Goal: Task Accomplishment & Management: Use online tool/utility

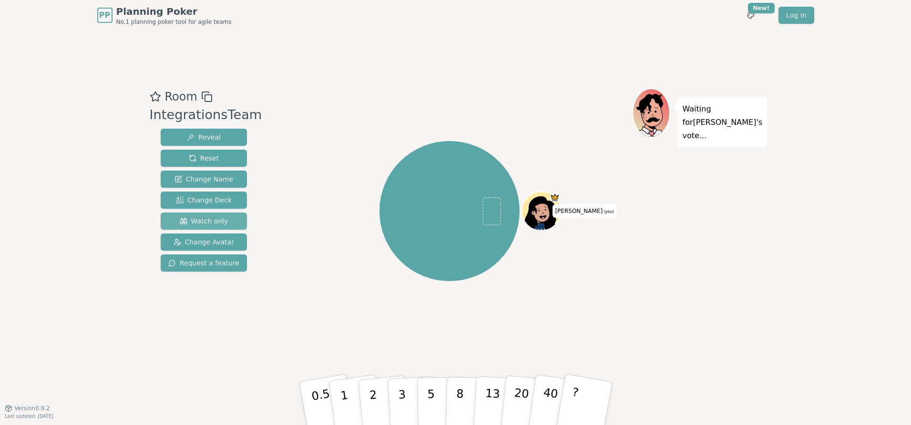
click at [226, 224] on button "Watch only" at bounding box center [204, 221] width 86 height 17
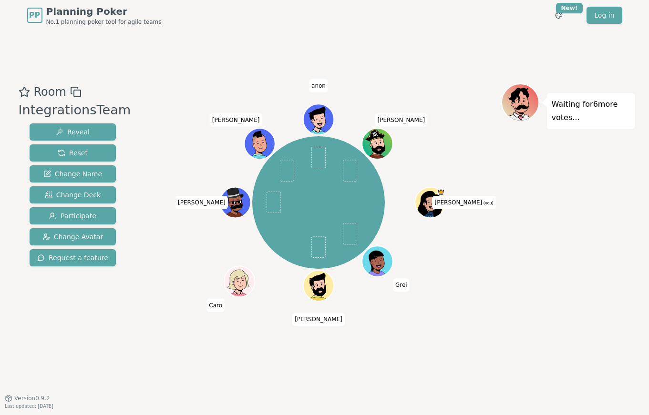
click at [171, 172] on div "[PERSON_NAME] (you) Grei [PERSON_NAME] [PERSON_NAME] anon [PERSON_NAME]" at bounding box center [318, 203] width 365 height 204
click at [185, 280] on div "[PERSON_NAME] (you) Grei [PERSON_NAME] [PERSON_NAME] anon [PERSON_NAME]" at bounding box center [318, 203] width 365 height 204
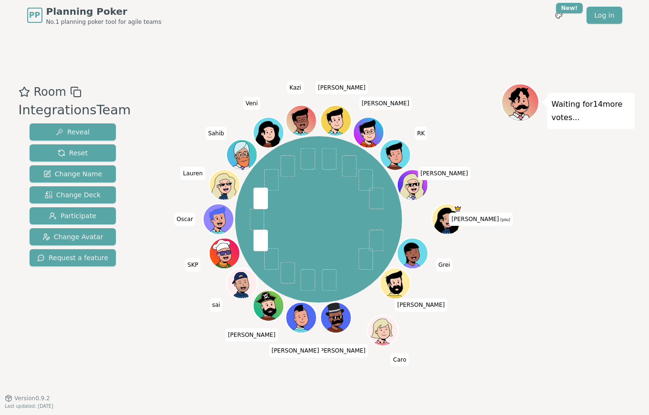
click at [202, 70] on div "Room IntegrationsTeam Reveal Reset Change Name Change Deck Participate Change A…" at bounding box center [325, 215] width 620 height 368
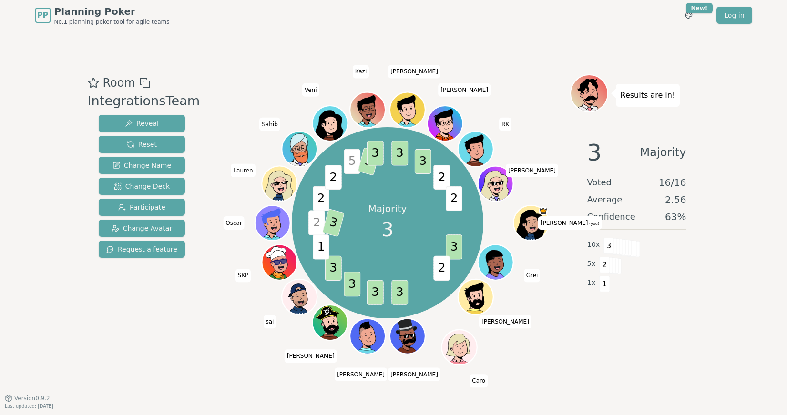
click at [269, 110] on div "Majority 3 3 2 3 3 3 3 1 2 3 2 2 5 3 3 3 3 2 2 [PERSON_NAME] (you) Grei [PERSON…" at bounding box center [387, 223] width 365 height 263
click at [225, 343] on div "Majority 3 3 2 3 3 3 3 1 2 3 2 2 5 3 3 3 3 2 2 [PERSON_NAME] (you) Grei [PERSON…" at bounding box center [387, 223] width 365 height 263
click at [283, 88] on div at bounding box center [387, 82] width 365 height 17
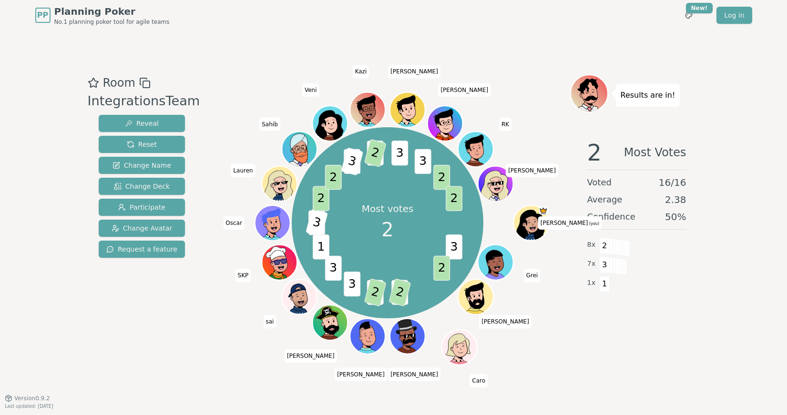
click at [256, 72] on div "Room IntegrationsTeam Reveal Reset Change Name Change Deck Participate Change A…" at bounding box center [394, 215] width 620 height 368
click at [158, 147] on button "Reset" at bounding box center [142, 144] width 86 height 17
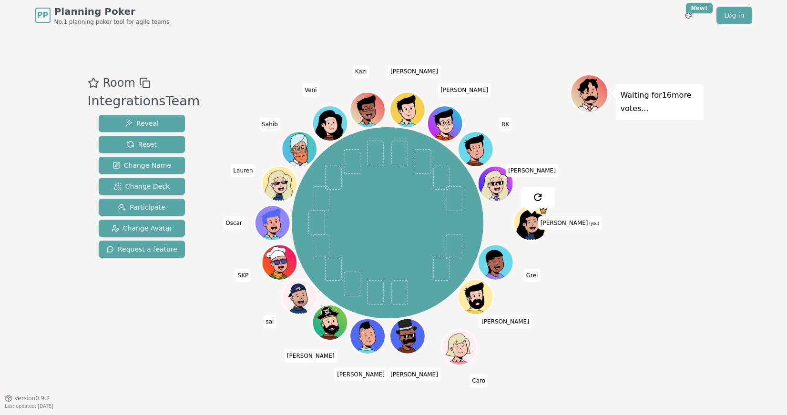
click at [265, 96] on div "[PERSON_NAME] (you) Grei [PERSON_NAME] [PERSON_NAME] [PERSON_NAME] sai SKP [PER…" at bounding box center [387, 223] width 365 height 263
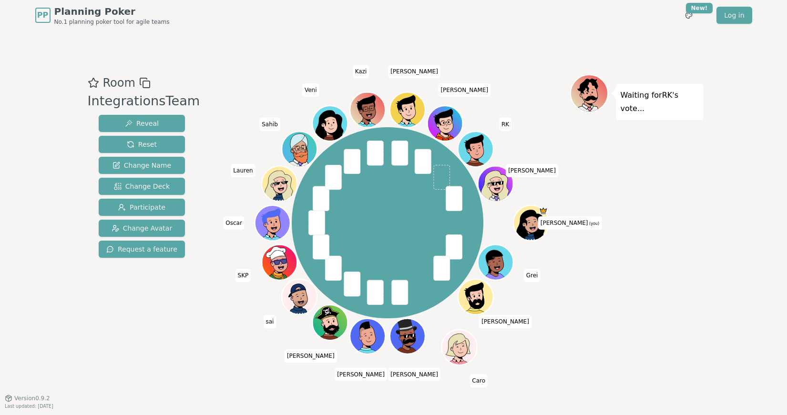
click at [244, 122] on div "[PERSON_NAME] (you) Grei [PERSON_NAME] [PERSON_NAME] [PERSON_NAME] sai SKP [PER…" at bounding box center [387, 223] width 365 height 263
click at [164, 127] on button "Reveal" at bounding box center [142, 123] width 86 height 17
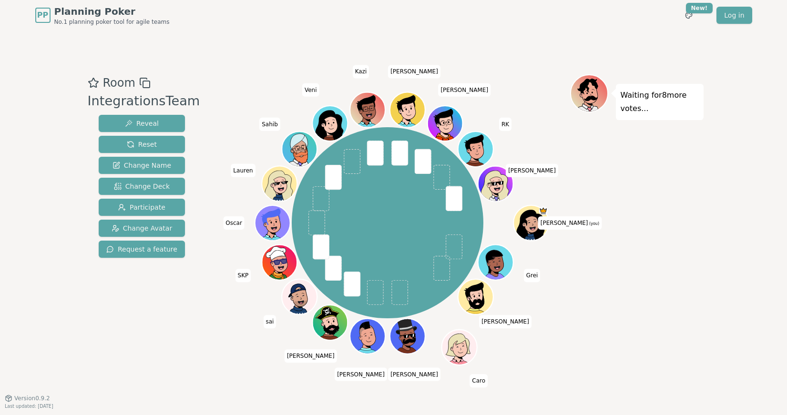
click at [224, 71] on div "Room IntegrationsTeam Reveal Reset Change Name Change Deck Participate Change A…" at bounding box center [394, 215] width 620 height 368
click at [251, 94] on div "[PERSON_NAME] (you) Grei [PERSON_NAME] [PERSON_NAME] [PERSON_NAME] sai SKP [PER…" at bounding box center [387, 223] width 365 height 263
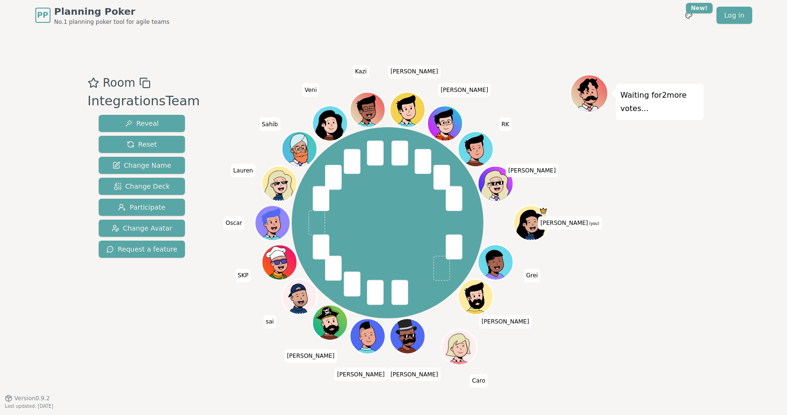
click at [183, 321] on div "Room IntegrationsTeam Reveal Reset Change Name Change Deck Participate Change A…" at bounding box center [394, 214] width 620 height 280
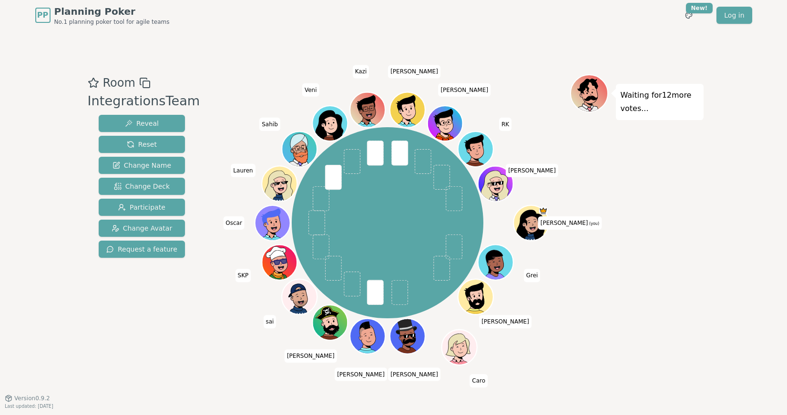
click at [242, 82] on div at bounding box center [387, 82] width 365 height 17
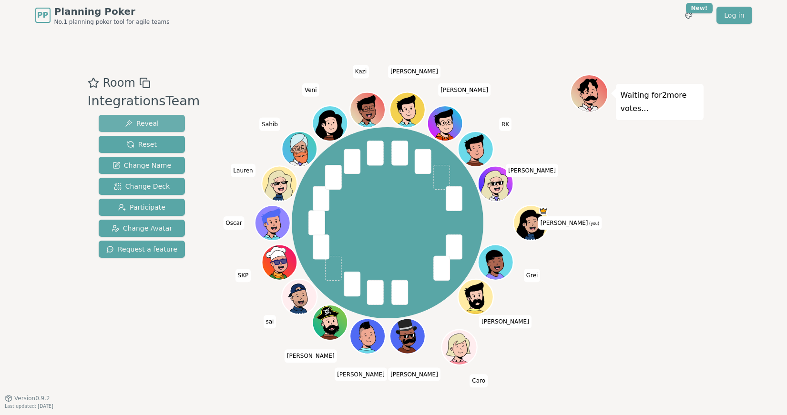
click at [169, 118] on button "Reveal" at bounding box center [142, 123] width 86 height 17
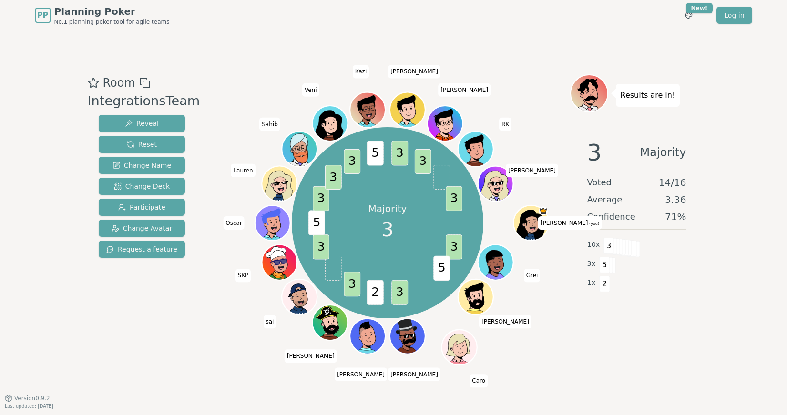
click at [212, 346] on div "Majority 3 3 5 3 2 3 3 5 3 3 3 5 3 3 3 [PERSON_NAME] (you) Grei [PERSON_NAME] […" at bounding box center [387, 223] width 365 height 263
